Goal: Task Accomplishment & Management: Manage account settings

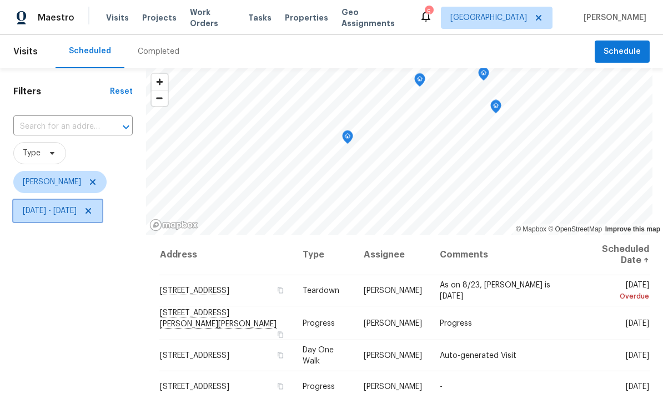
click at [102, 210] on span "Mon, Aug 11 - Thu, Aug 28" at bounding box center [57, 211] width 89 height 22
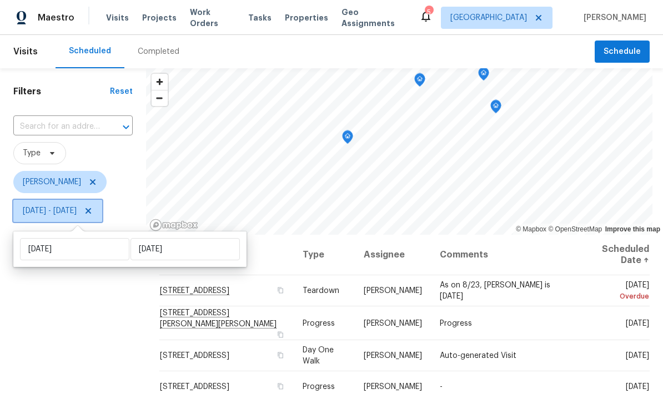
click at [93, 213] on icon at bounding box center [88, 210] width 9 height 9
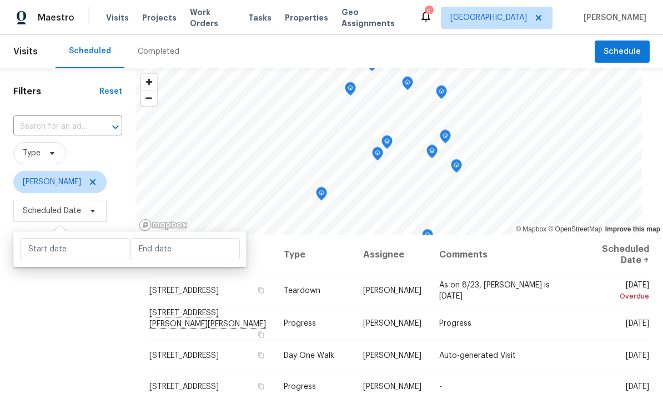
click at [74, 125] on input "text" at bounding box center [52, 126] width 78 height 17
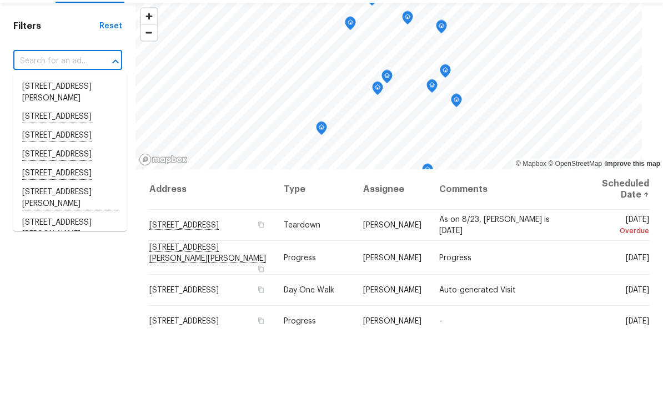
click at [60, 118] on input "text" at bounding box center [52, 126] width 78 height 17
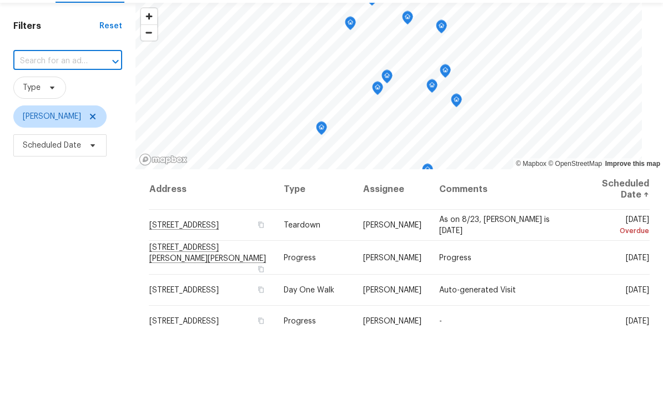
paste input "[STREET_ADDRESS][PERSON_NAME][PERSON_NAME]"
type input "[STREET_ADDRESS][PERSON_NAME][PERSON_NAME]"
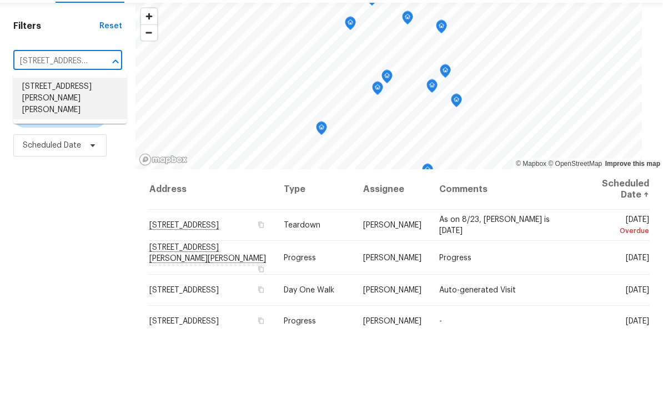
click at [73, 143] on li "[STREET_ADDRESS][PERSON_NAME][PERSON_NAME]" at bounding box center [69, 164] width 113 height 42
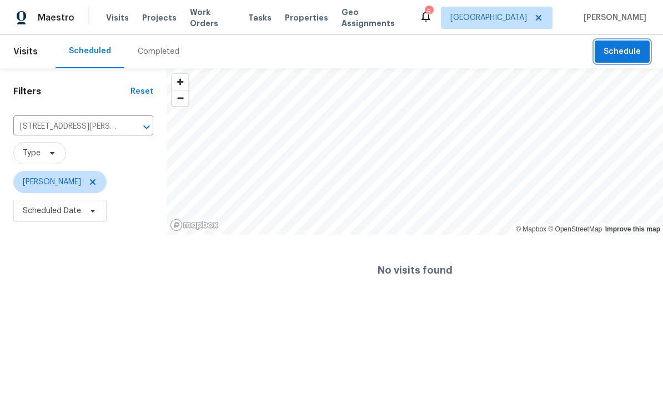
click at [624, 54] on span "Schedule" at bounding box center [621, 52] width 37 height 14
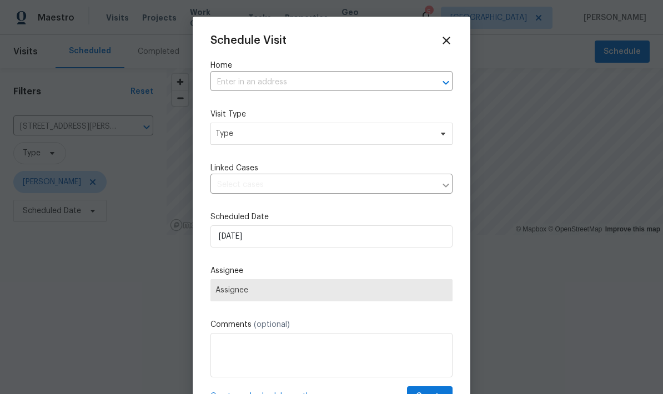
click at [350, 80] on input "text" at bounding box center [315, 82] width 211 height 17
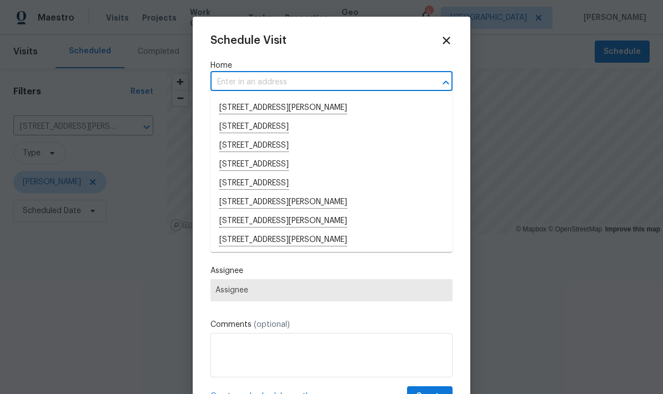
click at [297, 84] on input "text" at bounding box center [315, 82] width 211 height 17
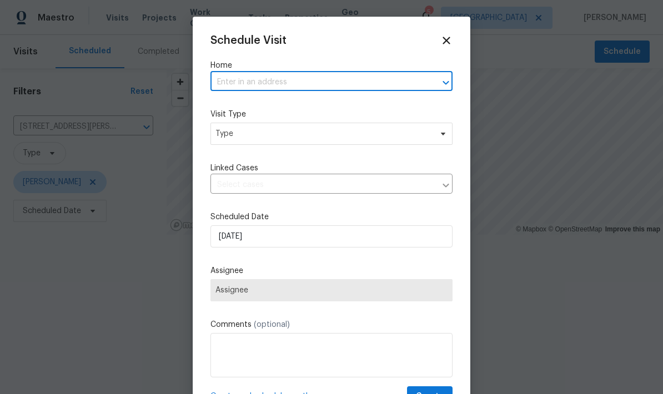
paste input "[STREET_ADDRESS][PERSON_NAME][PERSON_NAME]"
type input "[STREET_ADDRESS][PERSON_NAME][PERSON_NAME]"
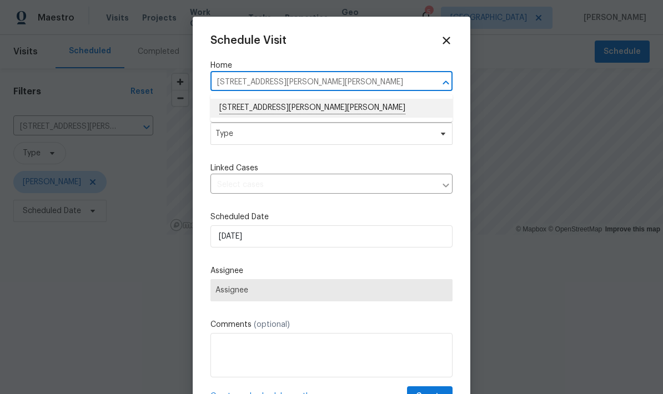
click at [313, 101] on li "[STREET_ADDRESS][PERSON_NAME][PERSON_NAME]" at bounding box center [331, 108] width 242 height 19
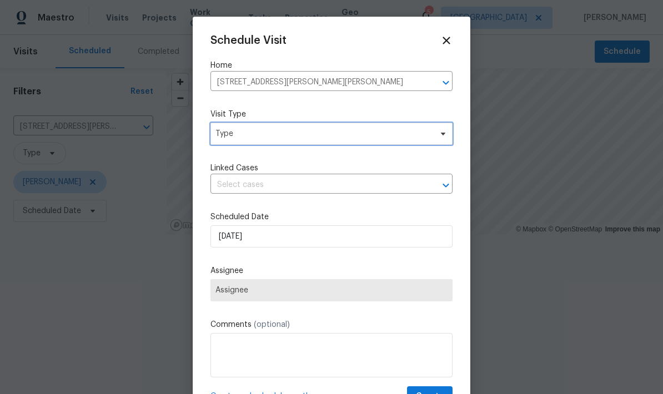
click at [434, 135] on span "Type" at bounding box center [331, 134] width 242 height 22
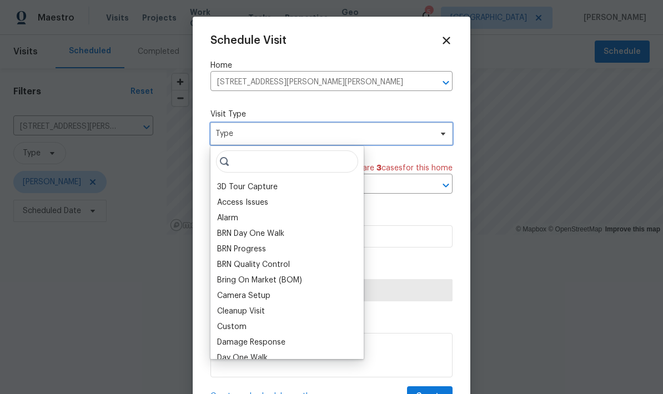
click at [313, 137] on span "Type" at bounding box center [323, 133] width 216 height 11
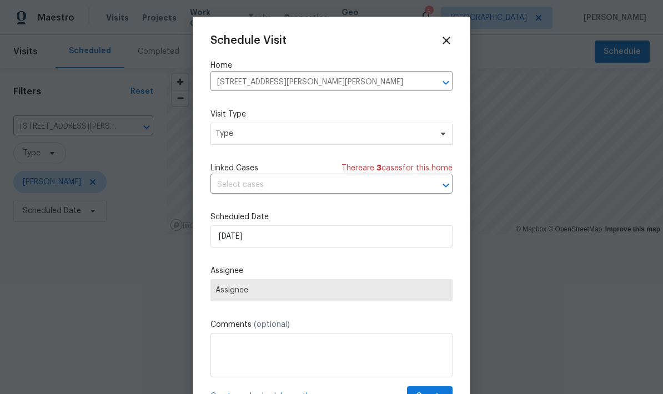
click at [444, 41] on icon at bounding box center [445, 40] width 7 height 7
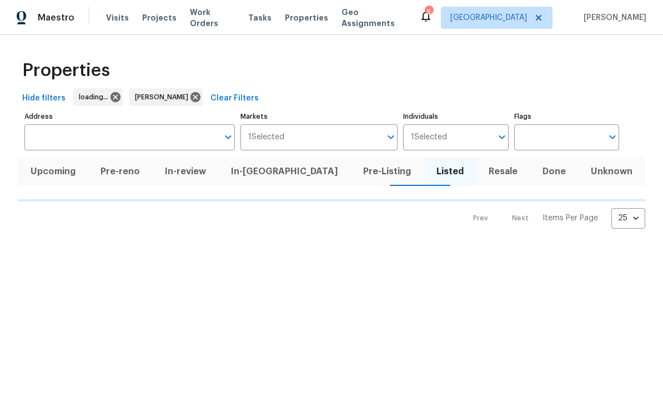
click at [130, 170] on span "Pre-reno" at bounding box center [119, 172] width 51 height 16
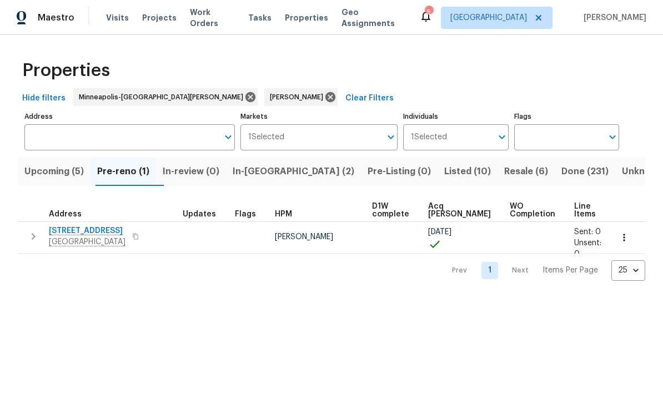
click at [49, 171] on span "Upcoming (5)" at bounding box center [53, 172] width 59 height 16
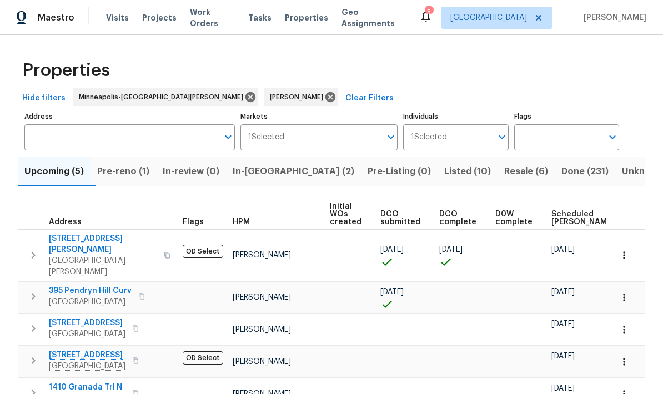
click at [35, 250] on icon "button" at bounding box center [33, 255] width 13 height 13
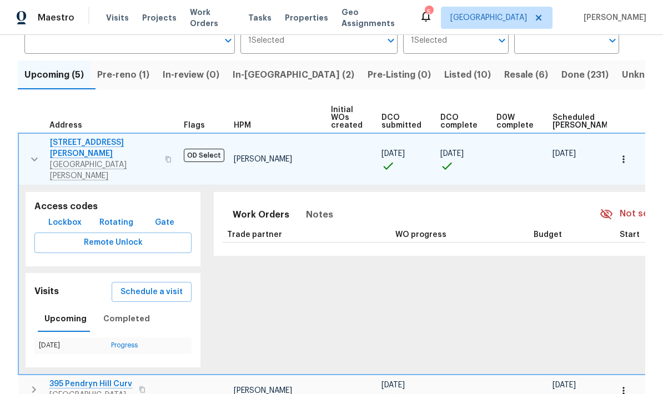
click at [130, 285] on span "Schedule a visit" at bounding box center [151, 292] width 62 height 14
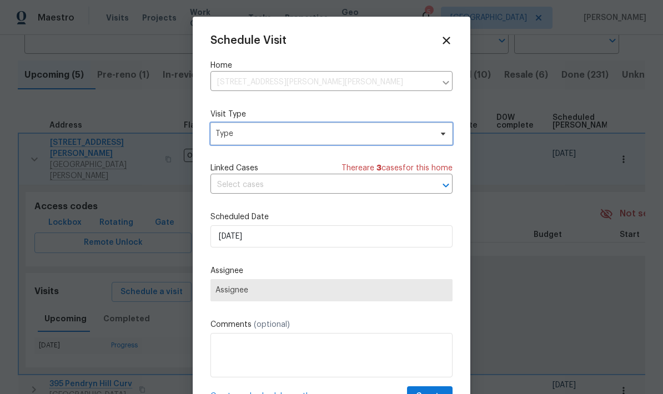
click at [428, 137] on span "Type" at bounding box center [323, 133] width 216 height 11
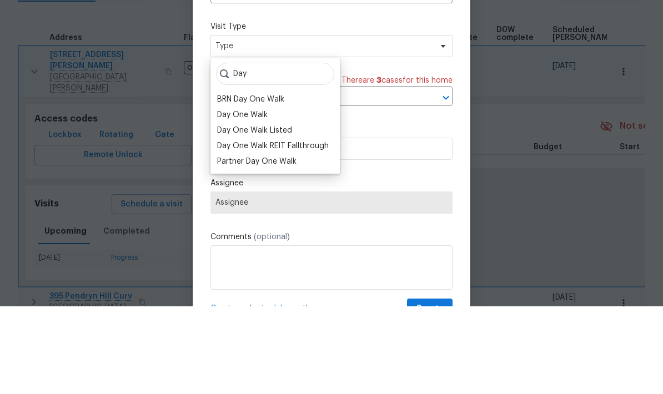
type input "Day"
click at [266, 197] on div "Day One Walk" at bounding box center [242, 202] width 50 height 11
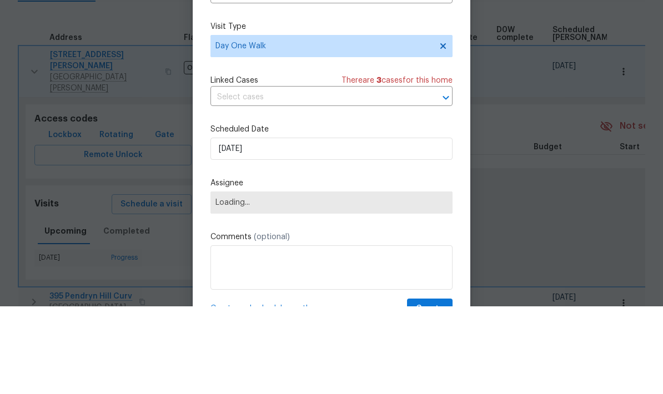
scroll to position [44, 0]
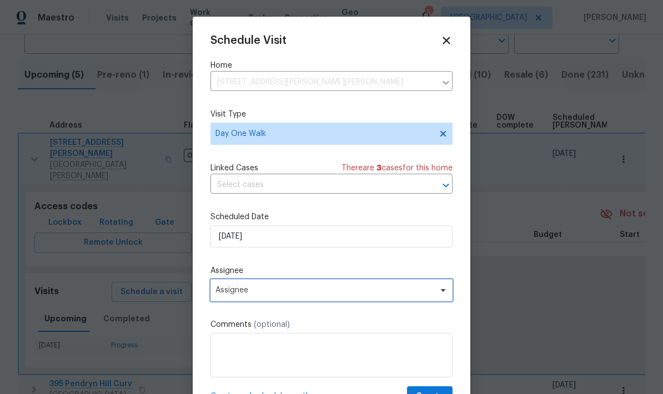
click at [431, 301] on span "Assignee" at bounding box center [331, 290] width 242 height 22
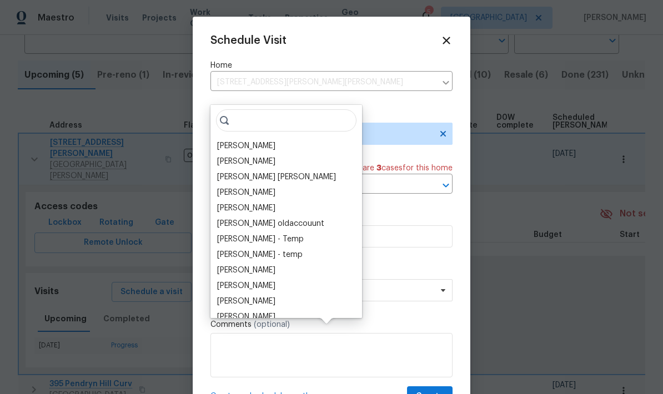
click at [258, 140] on div "[PERSON_NAME]" at bounding box center [246, 145] width 58 height 11
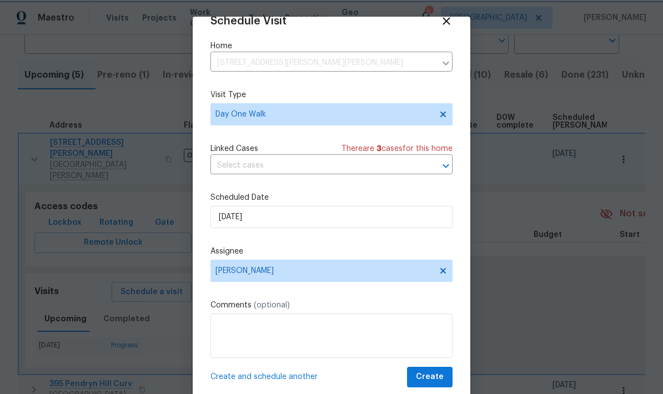
scroll to position [22, 0]
click at [443, 382] on button "Create" at bounding box center [430, 377] width 46 height 21
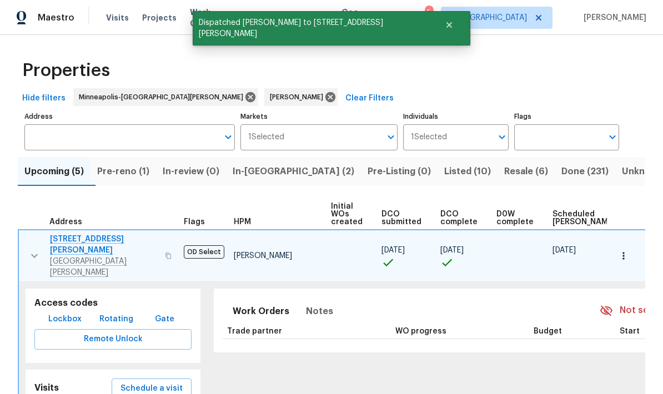
scroll to position [0, 0]
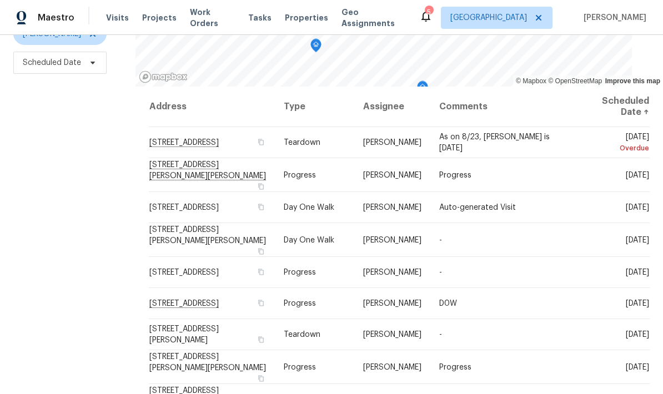
scroll to position [147, 0]
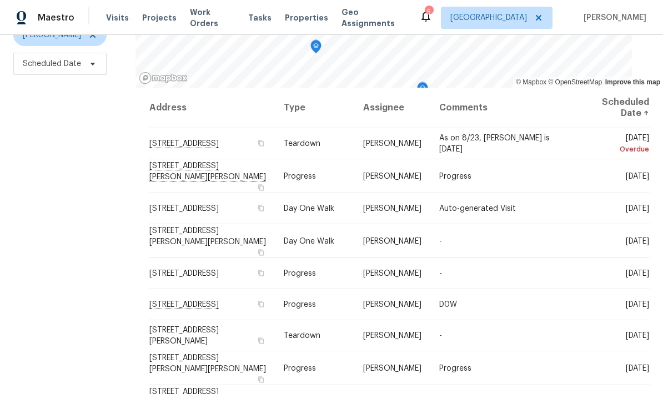
click at [0, 0] on icon at bounding box center [0, 0] width 0 height 0
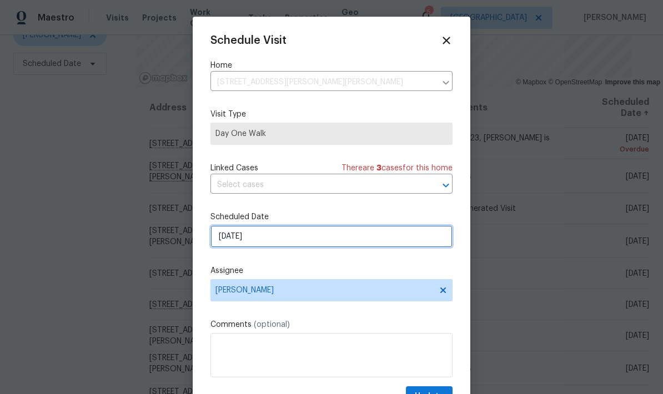
click at [389, 240] on input "8/27/2025" at bounding box center [331, 236] width 242 height 22
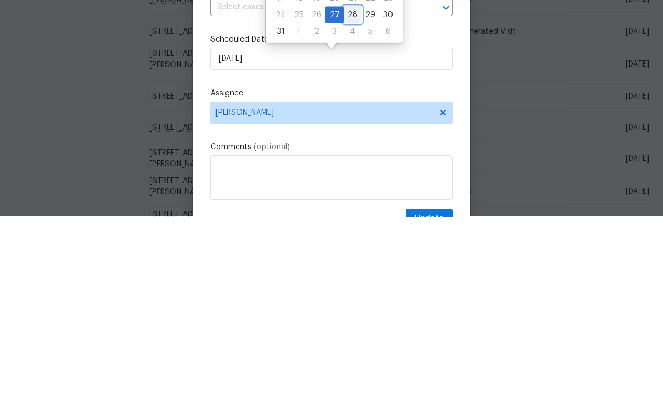
click at [346, 184] on div "28" at bounding box center [352, 192] width 18 height 16
type input "8/28/2025"
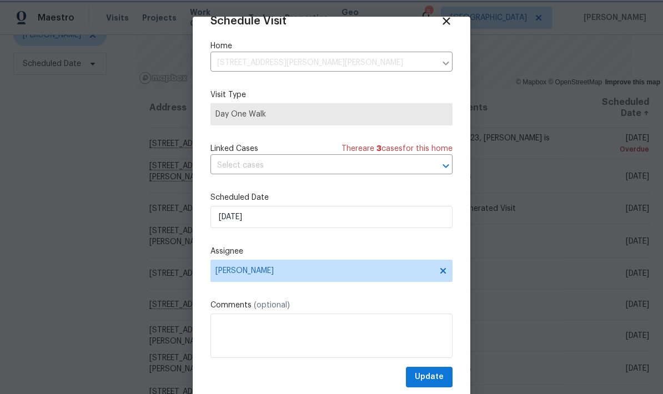
scroll to position [22, 0]
click at [441, 376] on span "Update" at bounding box center [429, 377] width 29 height 14
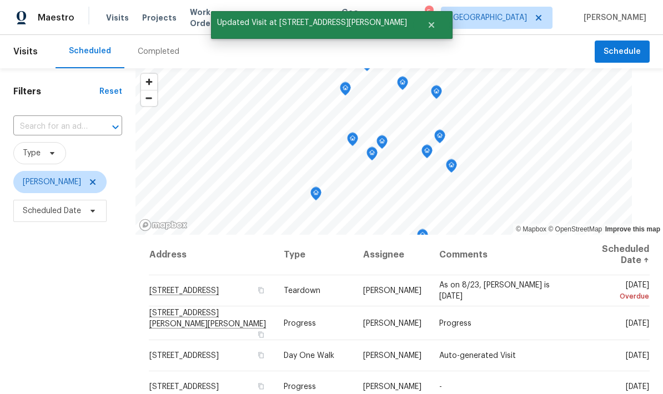
scroll to position [-1, 0]
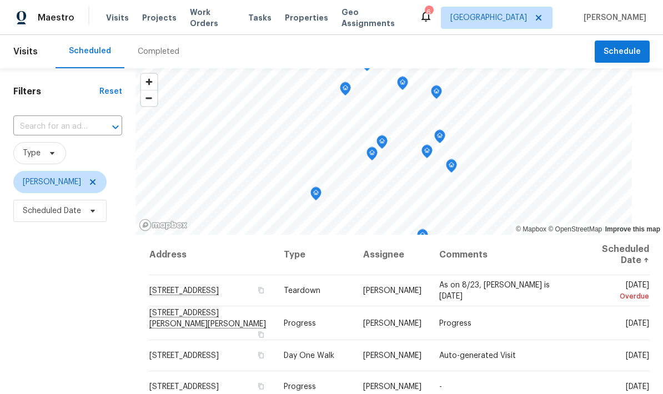
scroll to position [-1, 0]
